Goal: Task Accomplishment & Management: Use online tool/utility

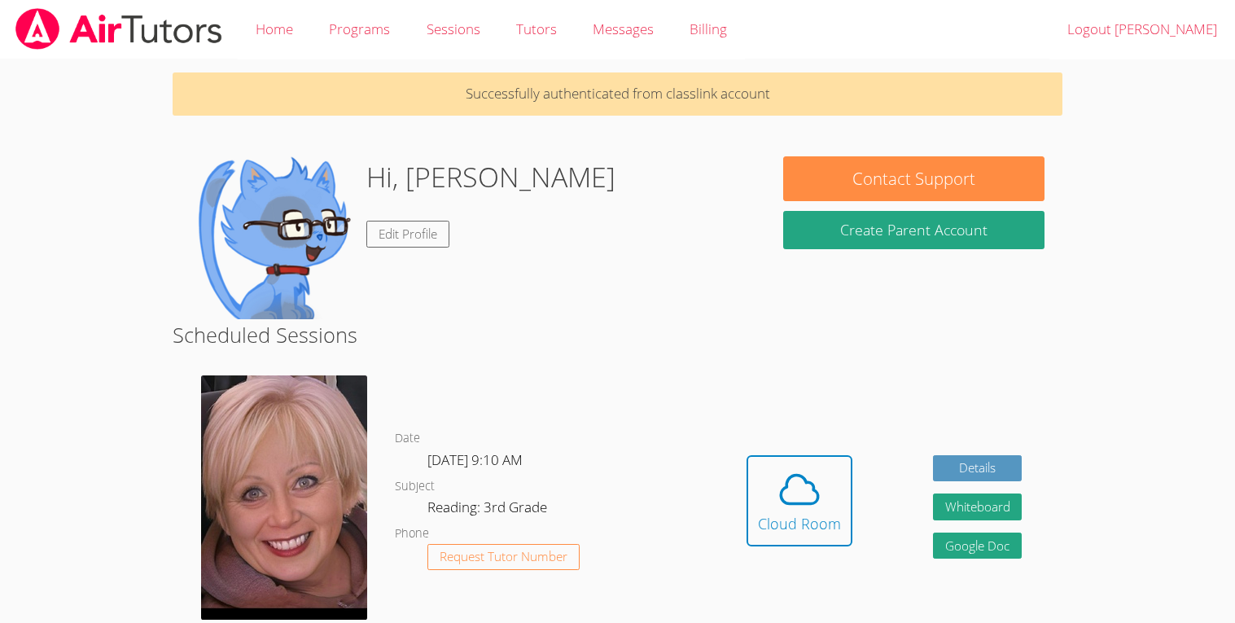
click at [787, 482] on button "Cloud Room" at bounding box center [800, 500] width 106 height 91
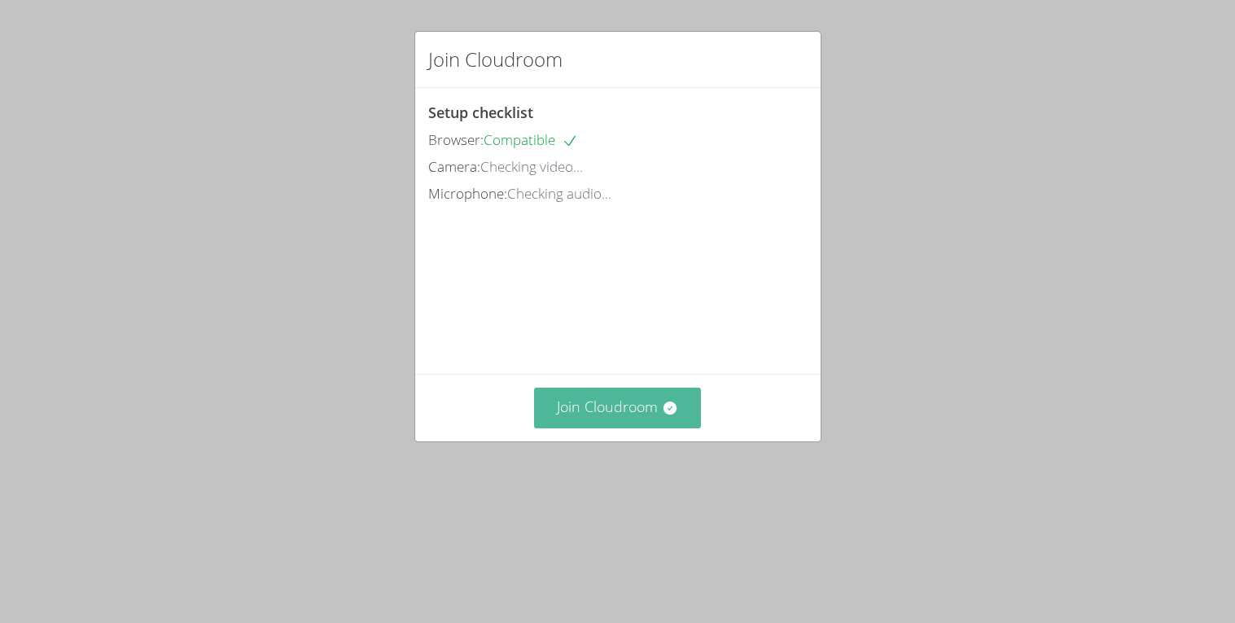
click at [616, 395] on button "Join Cloudroom" at bounding box center [617, 408] width 167 height 40
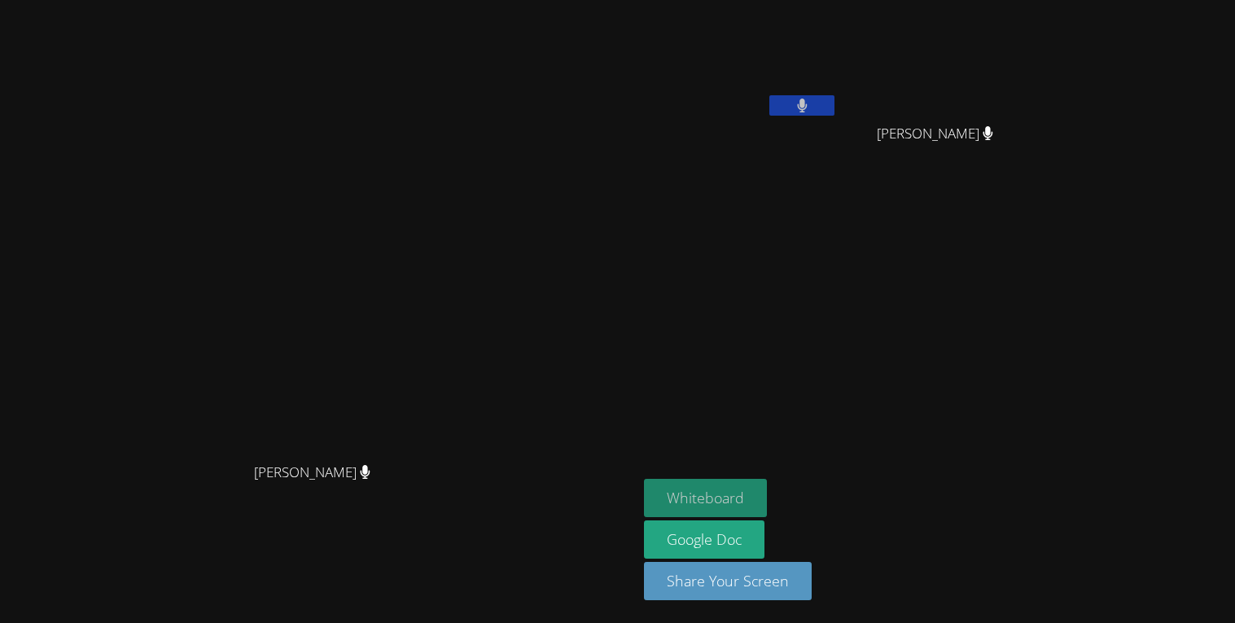
click at [767, 489] on button "Whiteboard" at bounding box center [705, 498] width 123 height 38
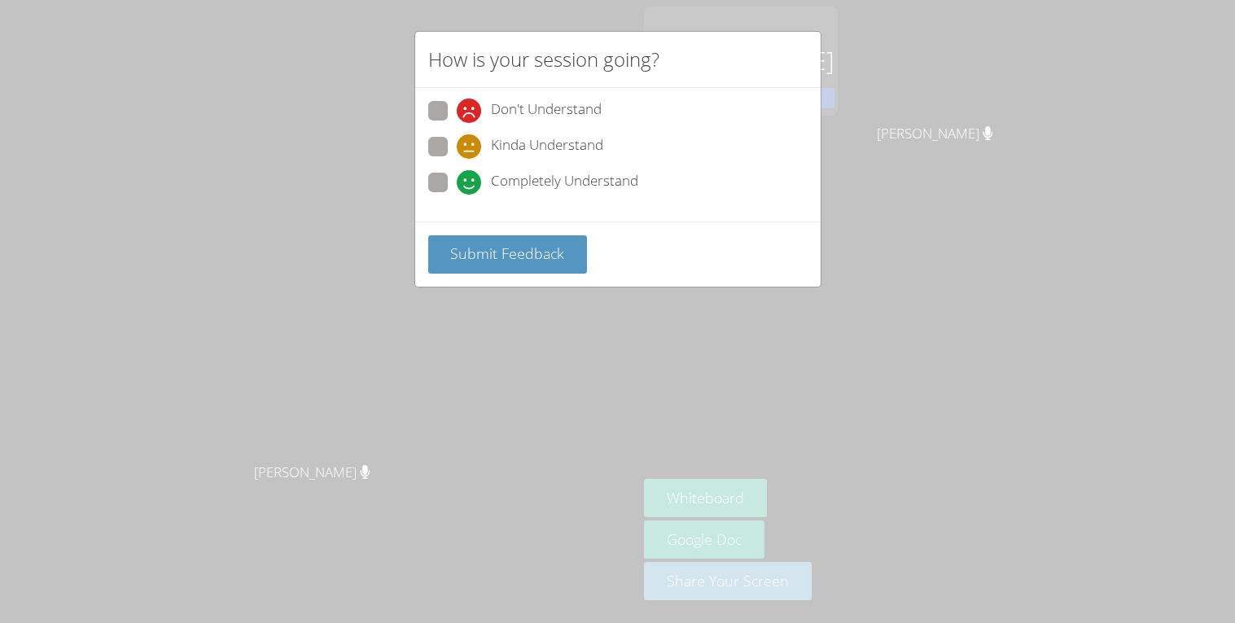
click at [533, 170] on span "Completely Understand" at bounding box center [564, 182] width 147 height 24
click at [471, 173] on input "Completely Understand" at bounding box center [464, 180] width 14 height 14
radio input "true"
click at [517, 248] on span "Submit Feedback" at bounding box center [507, 253] width 114 height 20
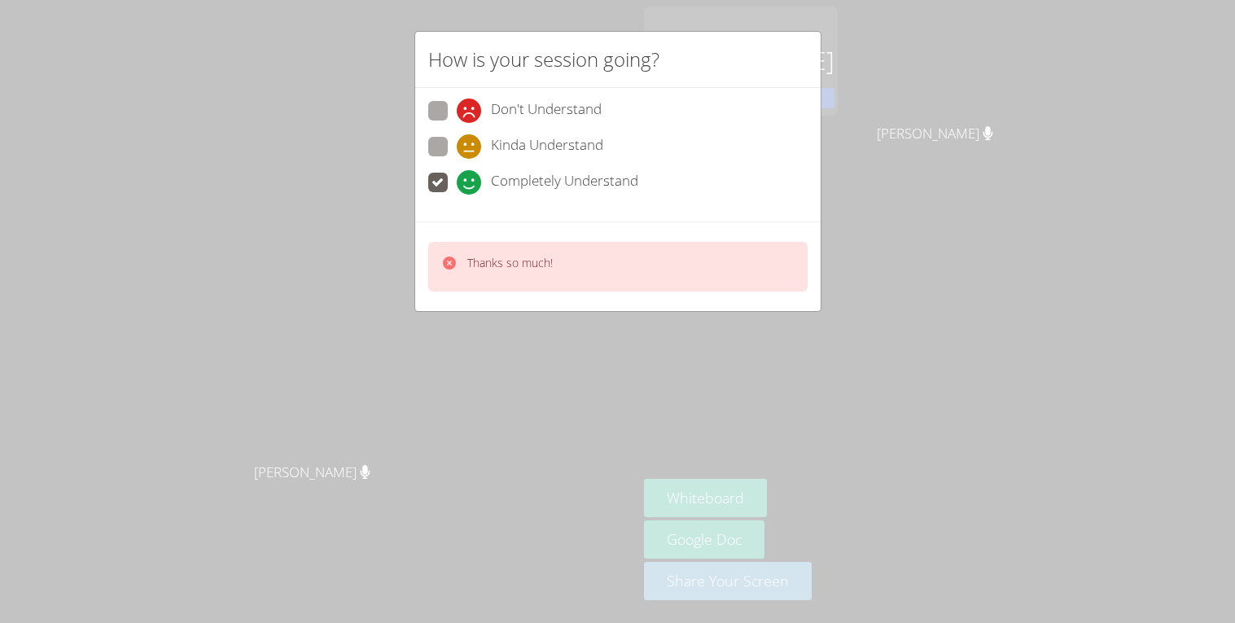
click at [560, 363] on div "How is your session going? Don't Understand Kinda Understand Completely Underst…" at bounding box center [617, 311] width 1235 height 623
